Goal: Transaction & Acquisition: Purchase product/service

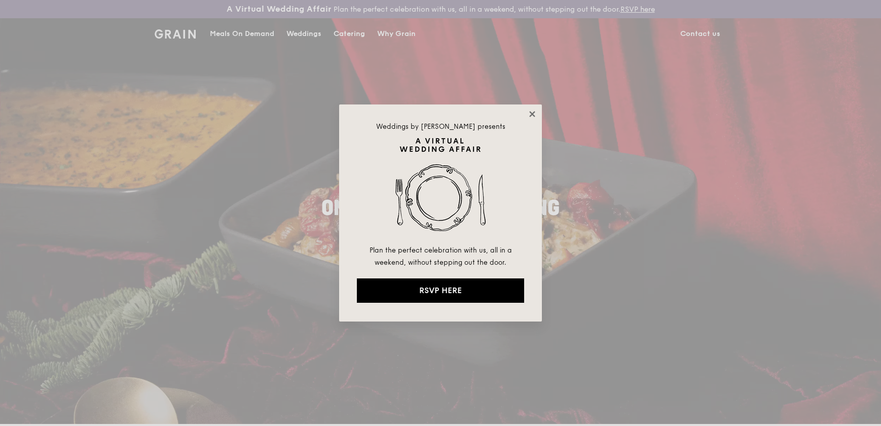
click at [534, 111] on icon at bounding box center [532, 114] width 9 height 9
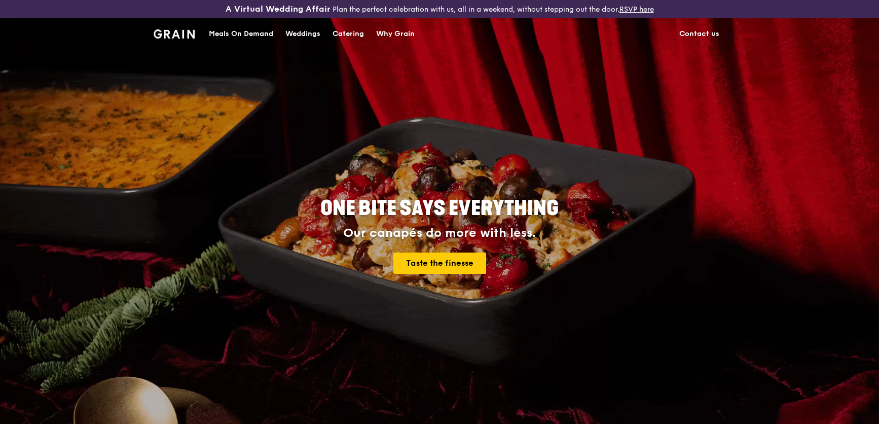
click at [245, 30] on div "Meals On Demand" at bounding box center [241, 34] width 64 height 30
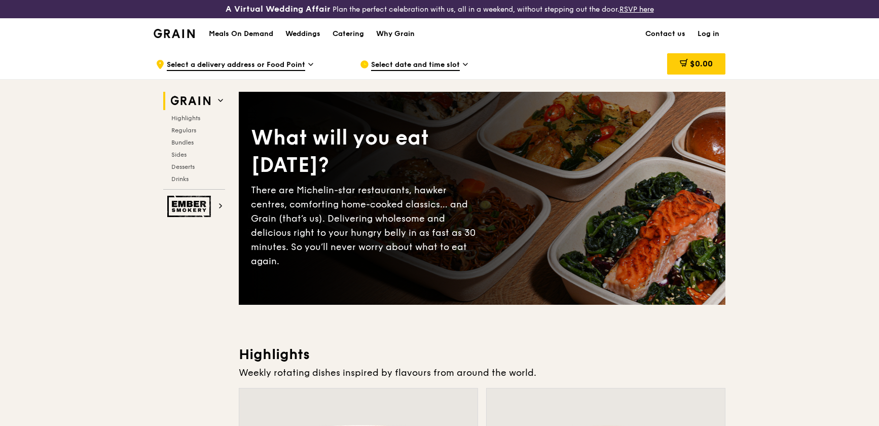
click at [414, 65] on span "Select date and time slot" at bounding box center [415, 65] width 89 height 11
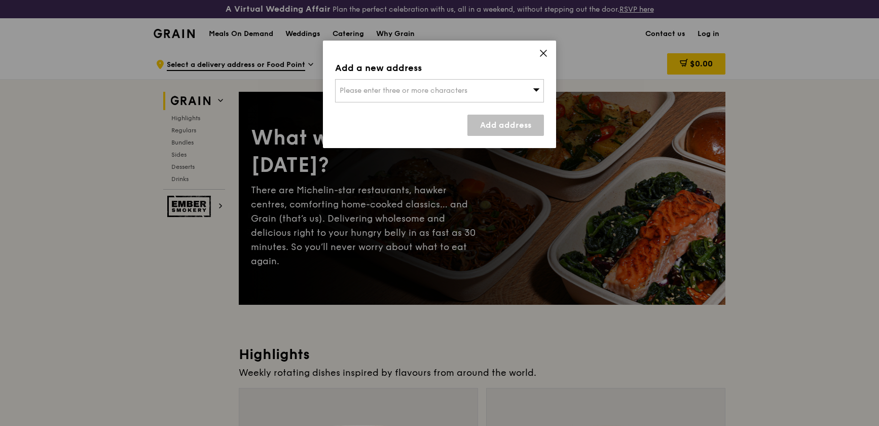
click at [403, 88] on span "Please enter three or more characters" at bounding box center [404, 90] width 128 height 9
click at [451, 89] on input "search" at bounding box center [440, 91] width 208 height 22
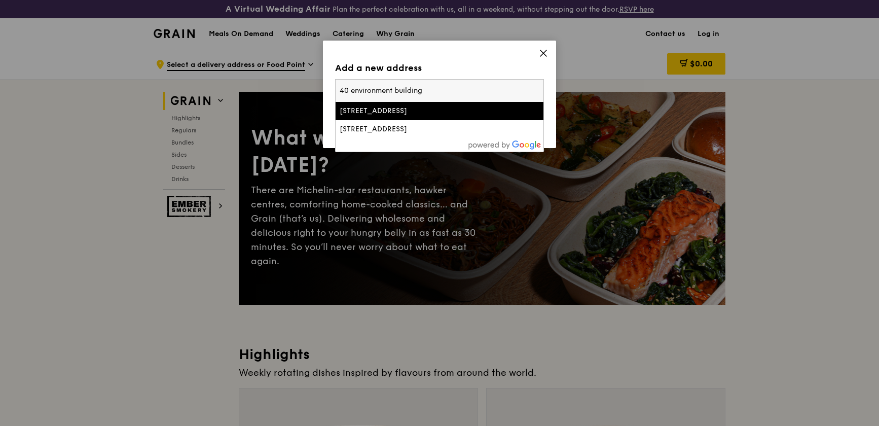
drag, startPoint x: 442, startPoint y: 91, endPoint x: 352, endPoint y: 95, distance: 89.8
click at [351, 95] on input "40 environment building" at bounding box center [440, 91] width 208 height 22
type input "[STREET_ADDRESS]"
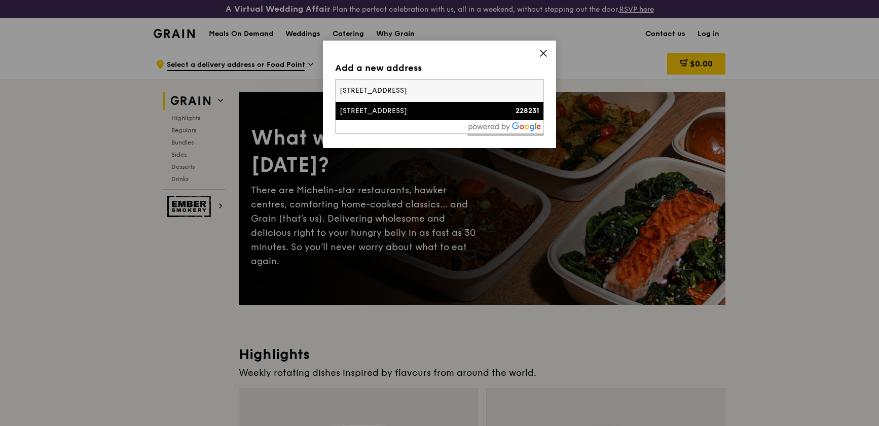
click at [376, 112] on div "[STREET_ADDRESS]" at bounding box center [415, 111] width 150 height 10
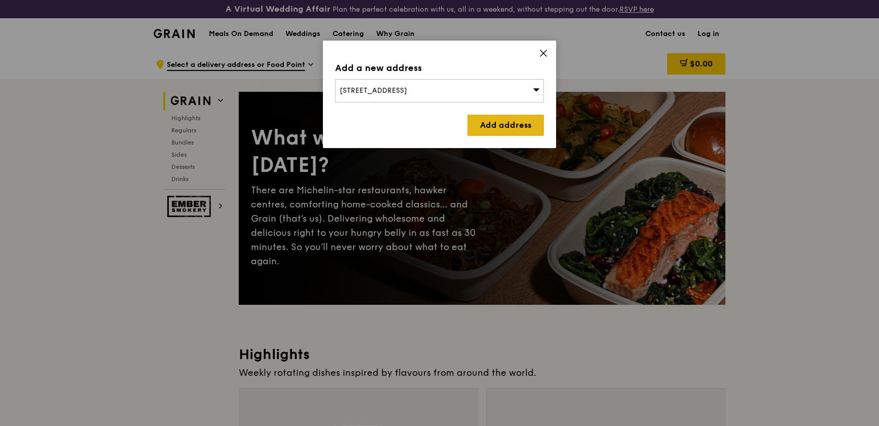
click at [499, 128] on link "Add address" at bounding box center [506, 125] width 77 height 21
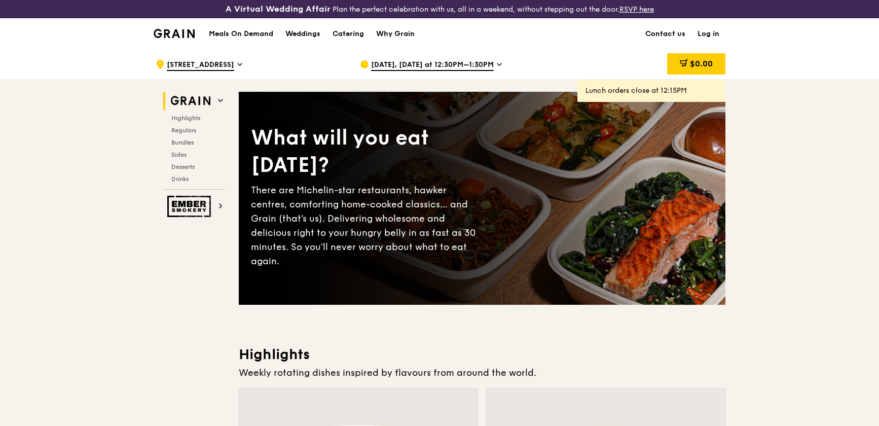
click at [445, 68] on span "[DATE], [DATE] at 12:30PM–1:30PM" at bounding box center [432, 65] width 123 height 11
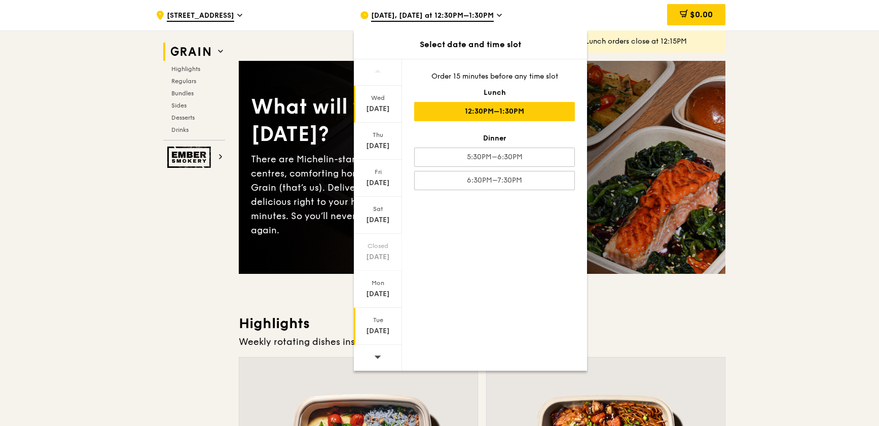
scroll to position [230, 0]
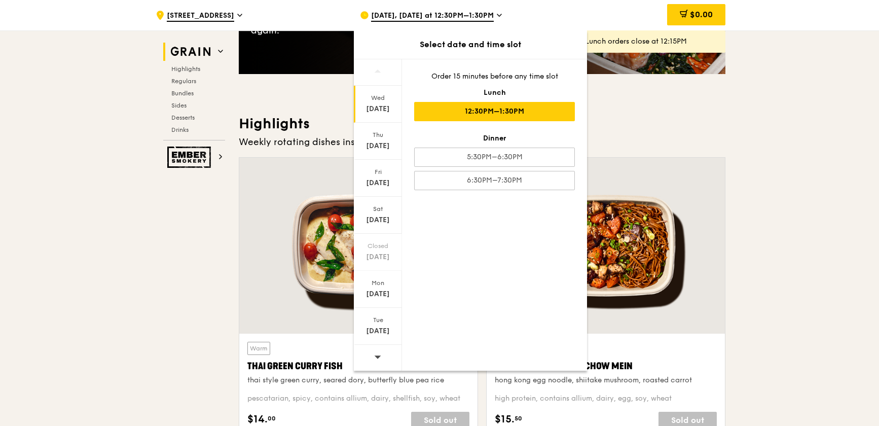
click at [379, 356] on icon at bounding box center [378, 357] width 7 height 3
click at [376, 355] on icon at bounding box center [377, 357] width 7 height 8
click at [383, 330] on div "[DATE]" at bounding box center [378, 331] width 45 height 10
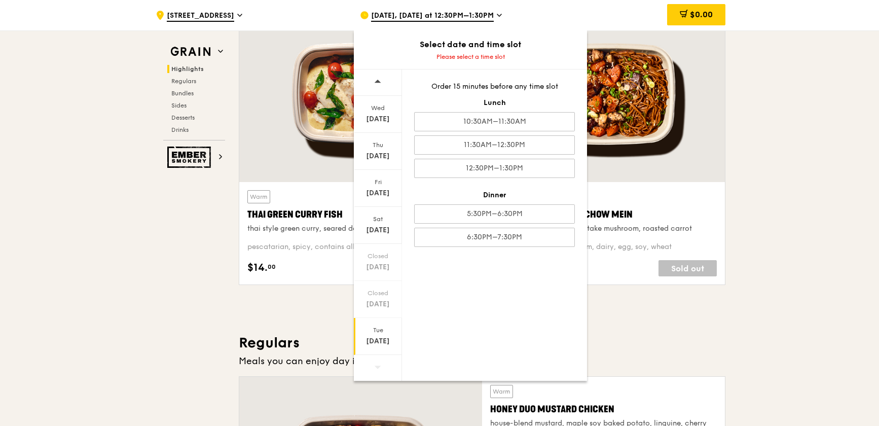
scroll to position [415, 0]
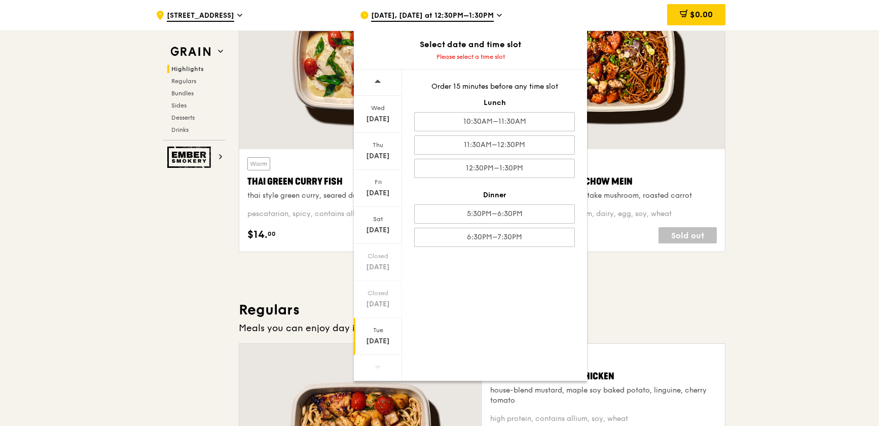
click at [376, 370] on icon at bounding box center [377, 367] width 7 height 8
click at [376, 80] on icon at bounding box center [377, 82] width 7 height 8
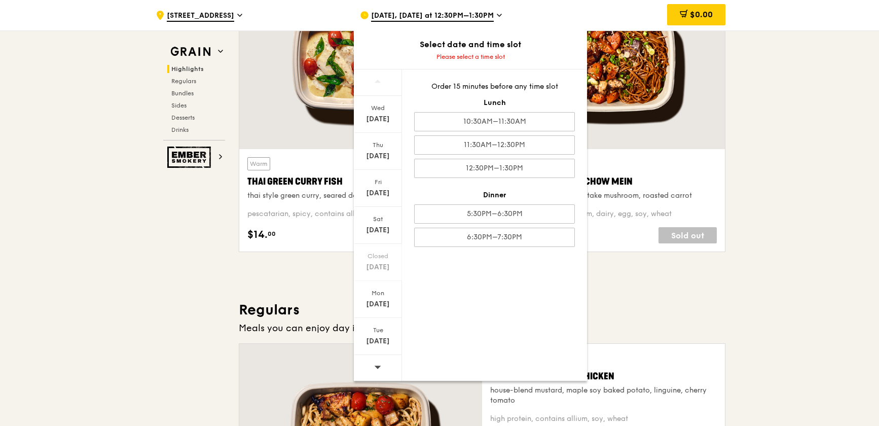
click at [376, 80] on icon at bounding box center [377, 82] width 7 height 8
click at [380, 340] on div "[DATE]" at bounding box center [378, 341] width 45 height 10
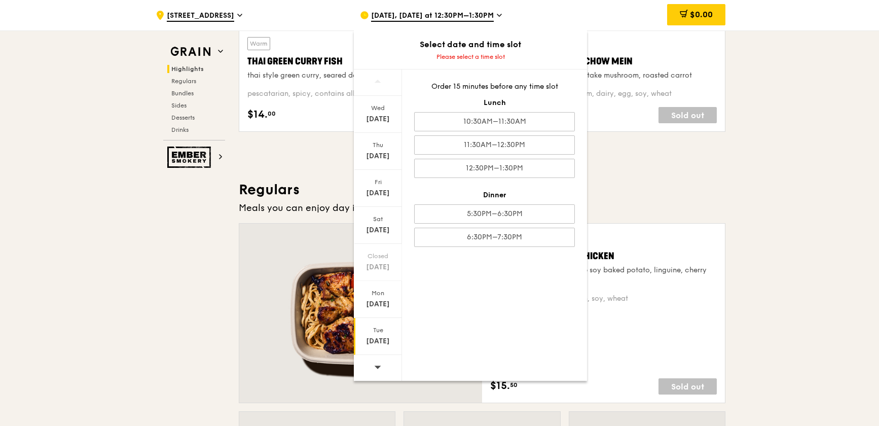
scroll to position [553, 0]
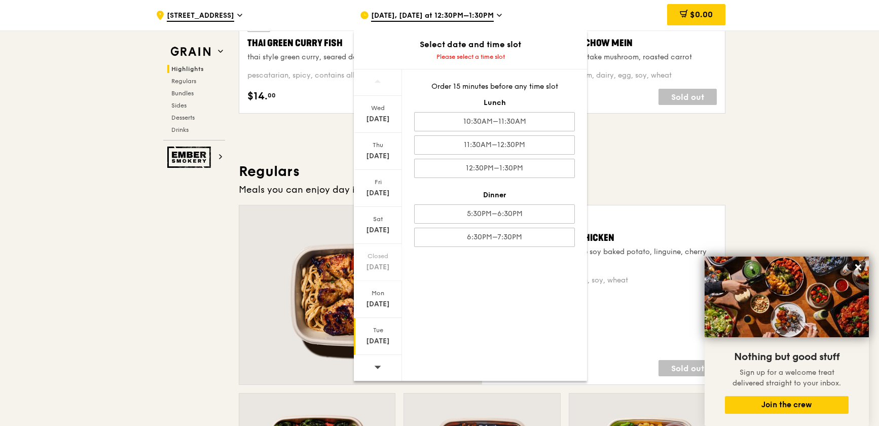
click at [377, 337] on div "[DATE]" at bounding box center [378, 341] width 45 height 10
click at [375, 363] on icon at bounding box center [377, 367] width 7 height 8
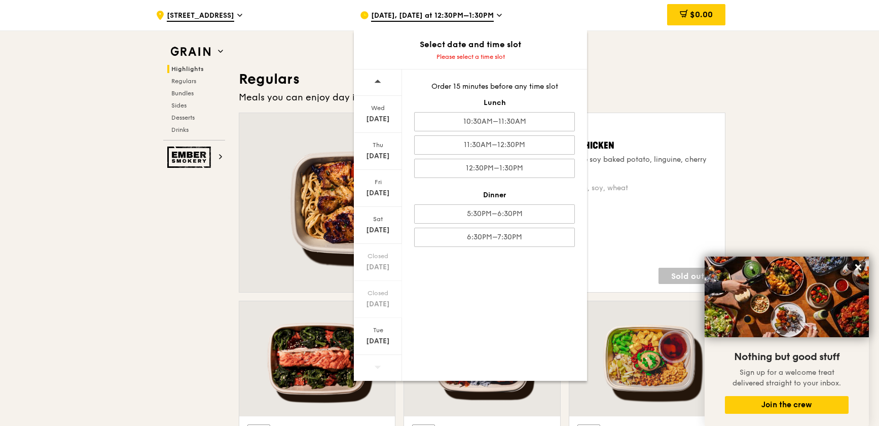
click at [375, 368] on icon at bounding box center [377, 367] width 7 height 8
drag, startPoint x: 375, startPoint y: 368, endPoint x: 376, endPoint y: 332, distance: 36.0
click at [375, 341] on div "[DATE]" at bounding box center [378, 341] width 45 height 10
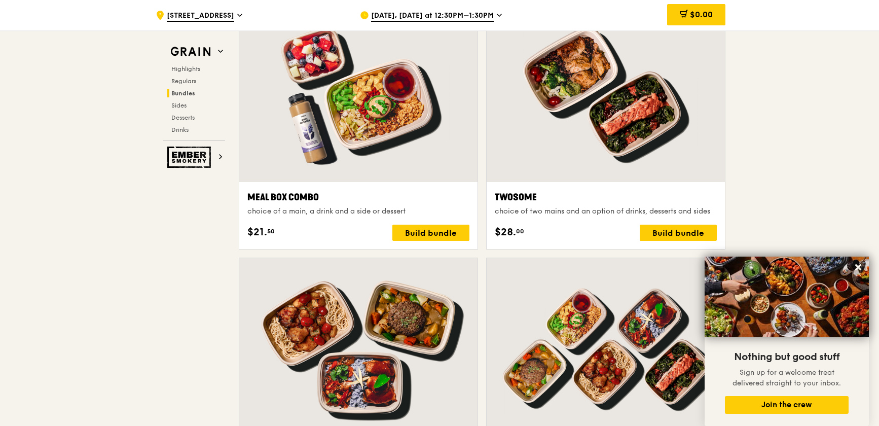
scroll to position [1568, 0]
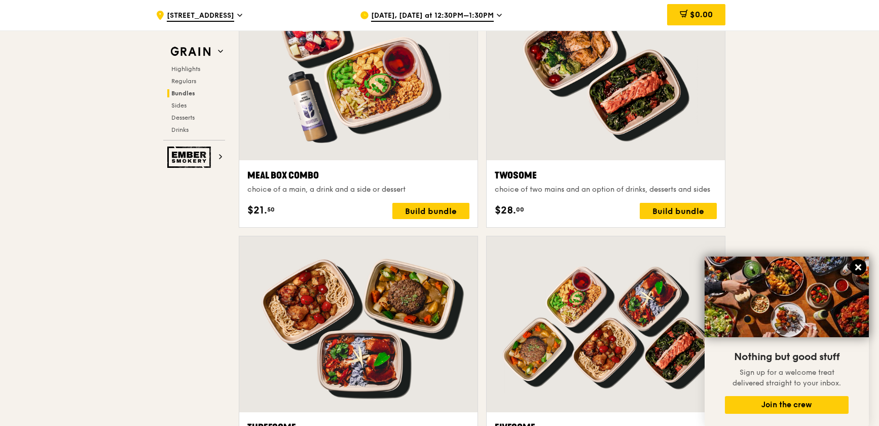
click at [862, 266] on icon at bounding box center [858, 267] width 9 height 9
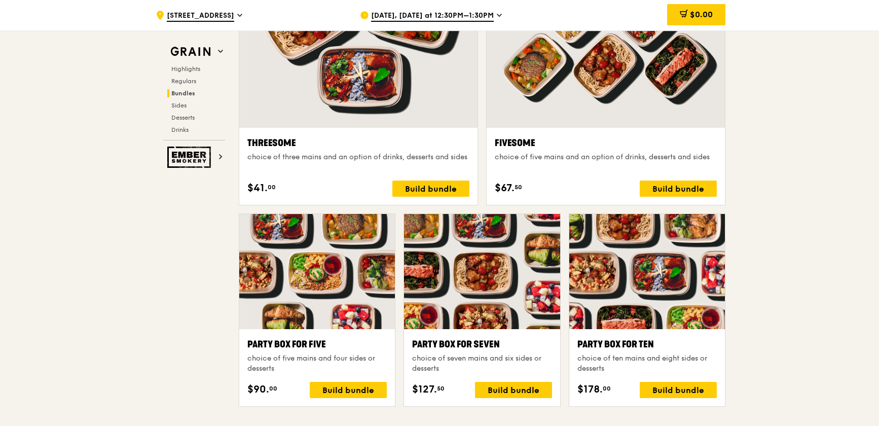
scroll to position [1937, 0]
